Goal: Task Accomplishment & Management: Manage account settings

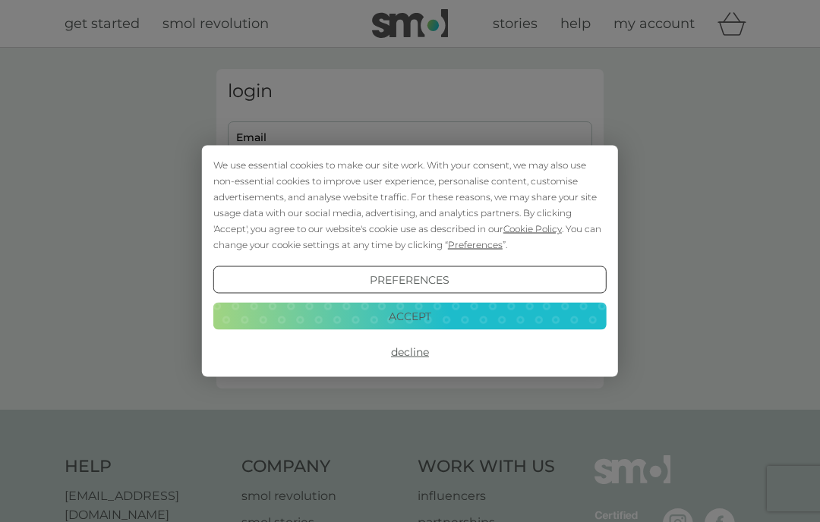
click at [569, 321] on button "Accept" at bounding box center [409, 315] width 393 height 27
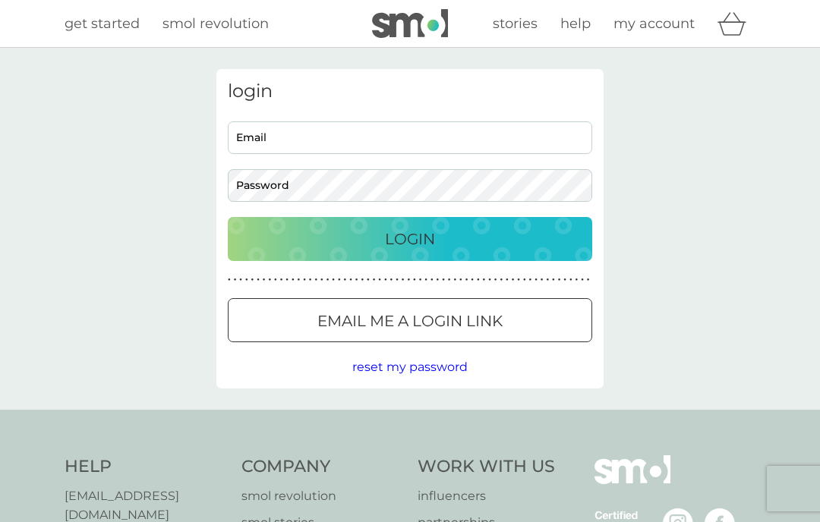
click at [553, 137] on input "Email" at bounding box center [410, 137] width 364 height 33
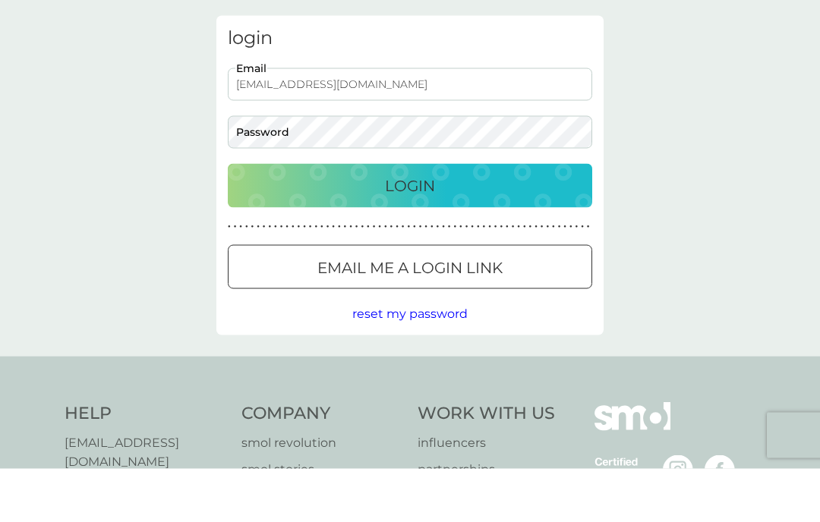
type input "lesley_toyne@hotmail.com"
click at [531, 227] on div "Login" at bounding box center [410, 239] width 334 height 24
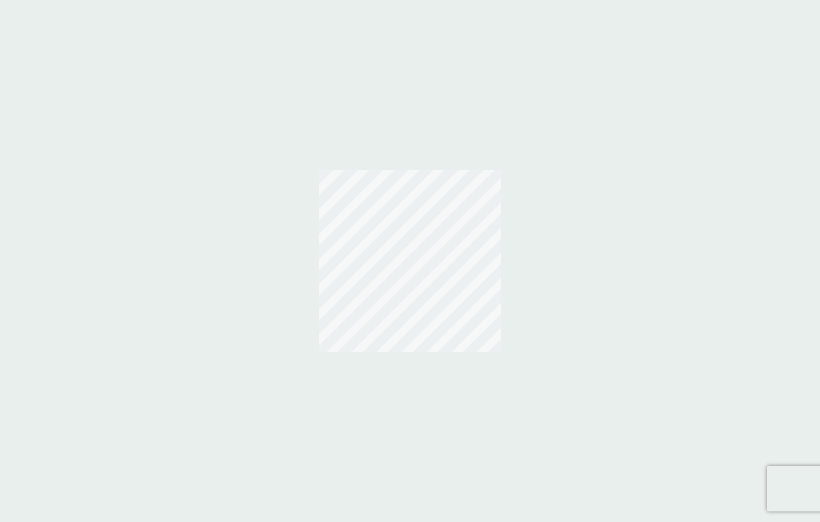
scroll to position [54, 0]
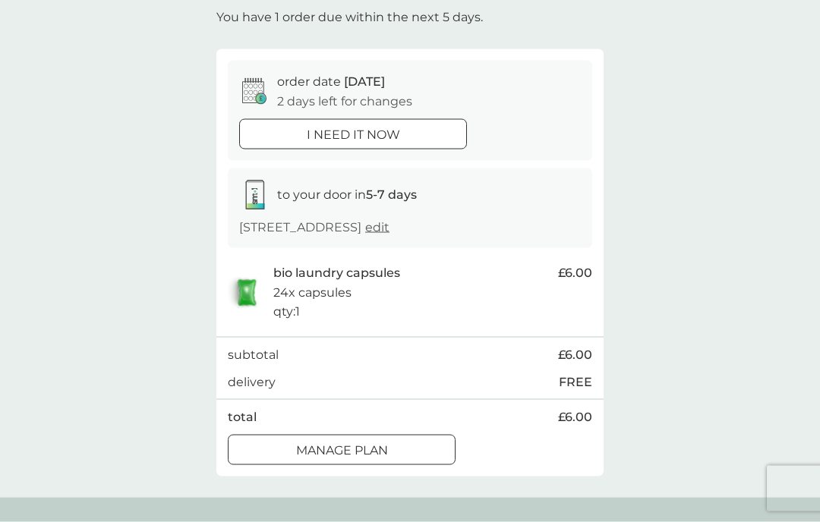
scroll to position [93, 0]
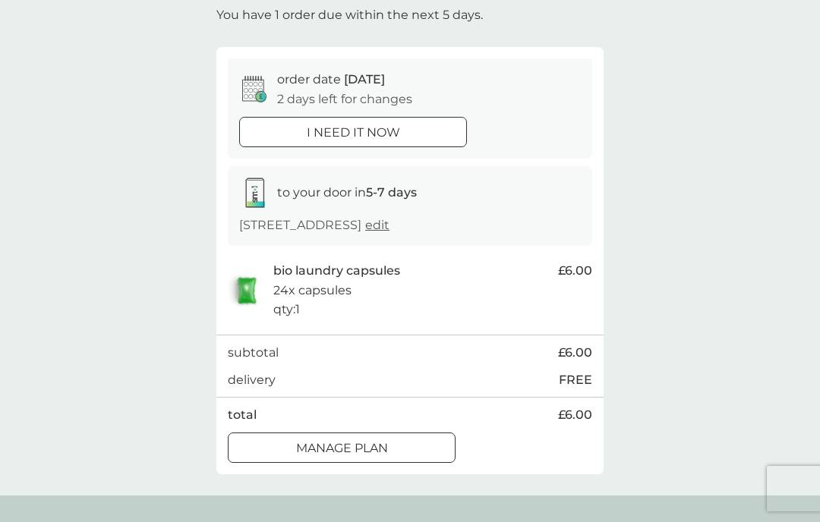
click at [412, 440] on div "Manage plan" at bounding box center [341, 449] width 226 height 20
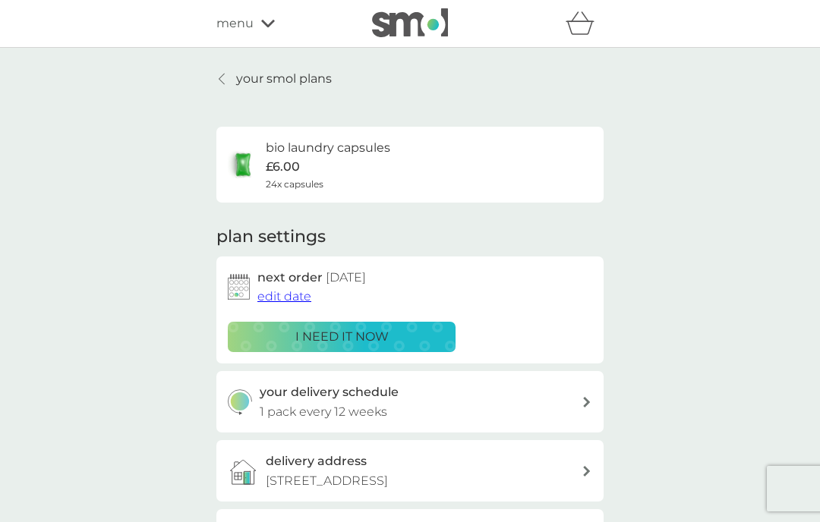
click at [295, 299] on span "edit date" at bounding box center [284, 296] width 54 height 14
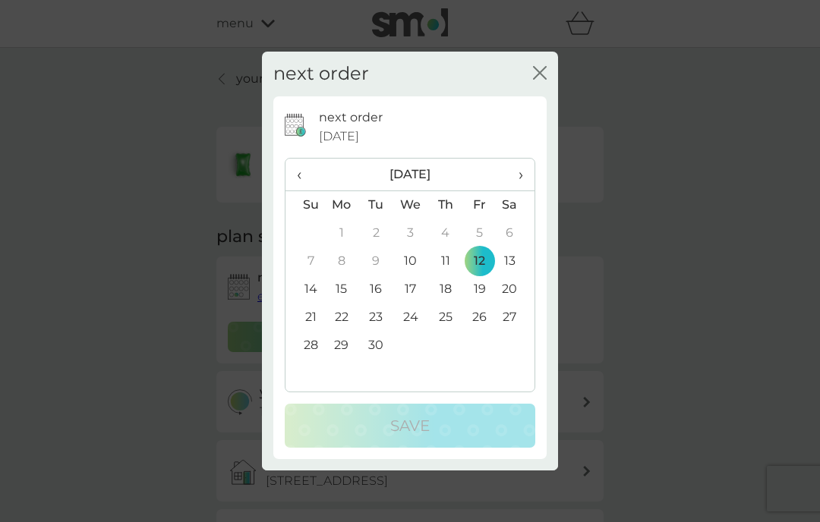
click at [531, 191] on th "›" at bounding box center [515, 175] width 38 height 33
click at [534, 191] on th "›" at bounding box center [515, 175] width 38 height 33
click at [525, 191] on th "›" at bounding box center [515, 175] width 38 height 33
click at [528, 191] on th "›" at bounding box center [515, 175] width 38 height 33
click at [543, 82] on button "close" at bounding box center [540, 74] width 14 height 16
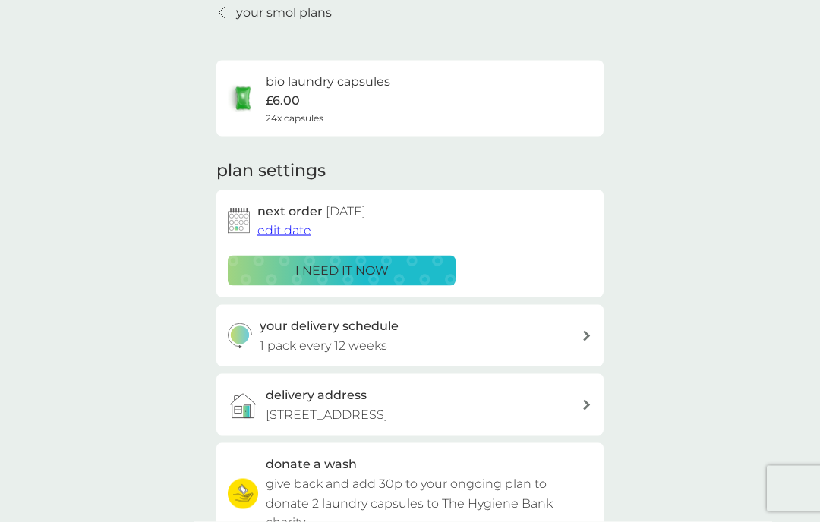
scroll to position [104, 0]
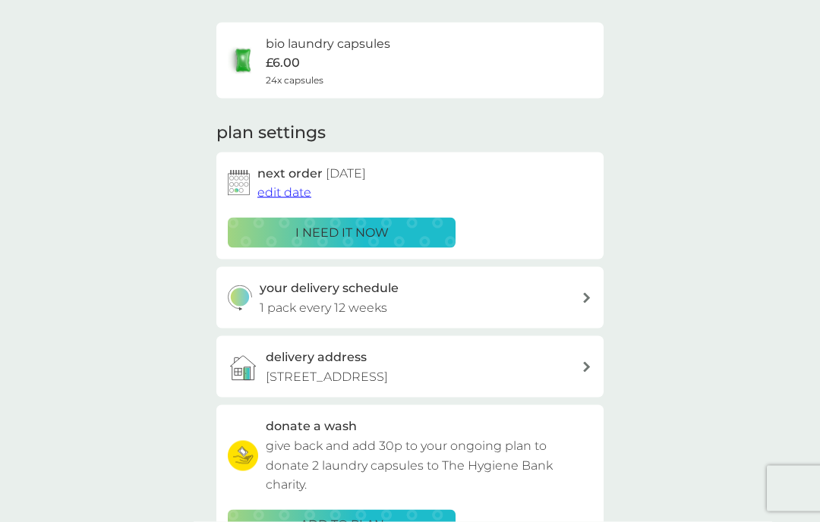
click at [588, 296] on icon at bounding box center [587, 298] width 8 height 11
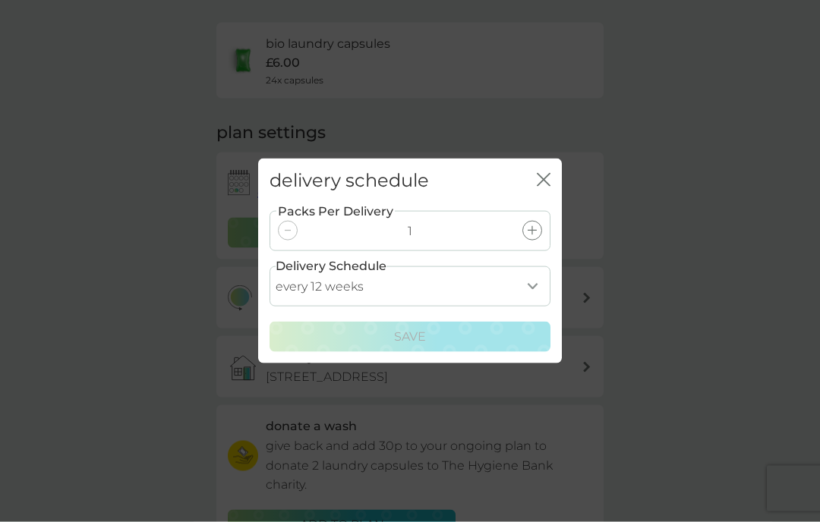
scroll to position [105, 0]
click at [541, 307] on select "every 1 week every 2 weeks every 3 weeks every 4 weeks every 5 weeks every 6 we…" at bounding box center [409, 286] width 281 height 40
select select "112"
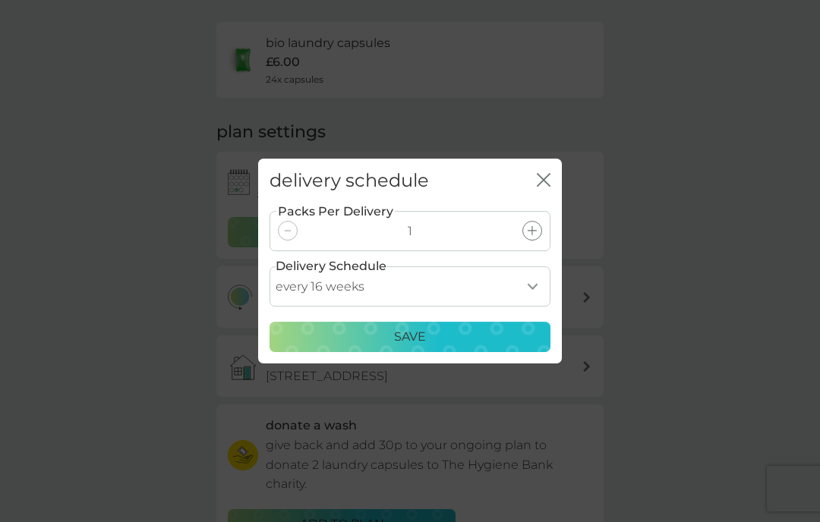
click at [517, 347] on div "Save" at bounding box center [409, 337] width 261 height 20
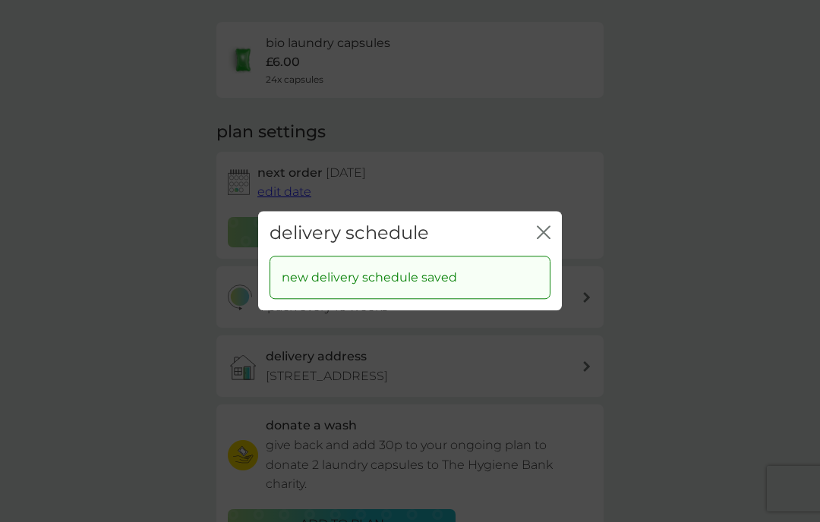
click at [542, 238] on icon "close" at bounding box center [540, 232] width 6 height 12
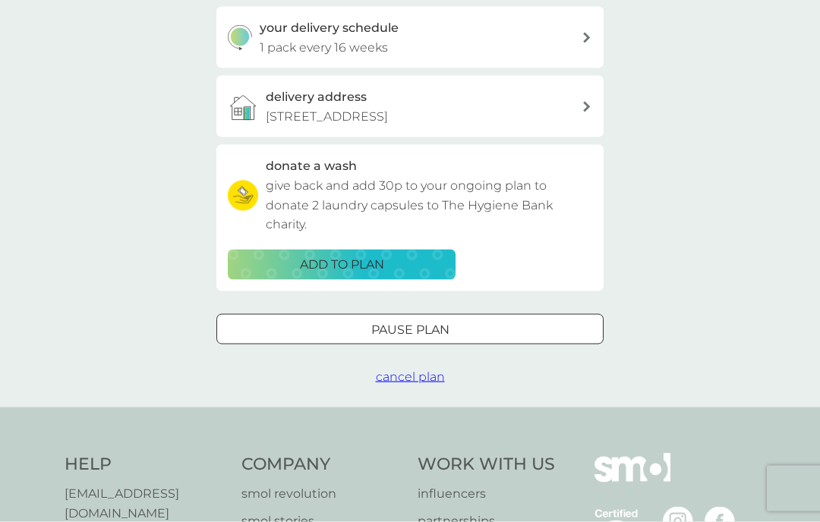
scroll to position [367, 0]
